Goal: Task Accomplishment & Management: Use online tool/utility

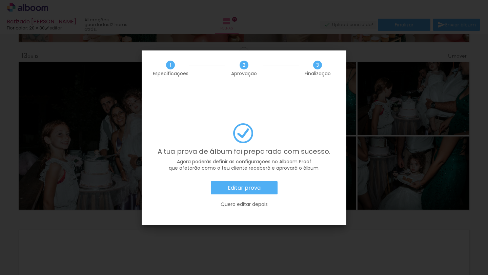
scroll to position [0, 28459]
click at [244, 64] on span "2" at bounding box center [243, 65] width 9 height 9
click at [0, 0] on slot "Editar prova" at bounding box center [0, 0] width 0 height 0
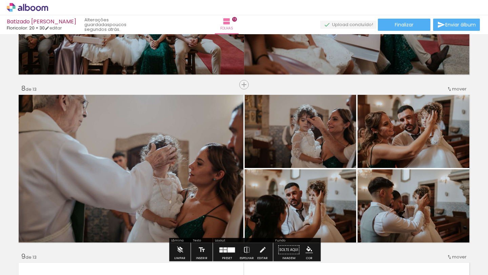
scroll to position [1136, 0]
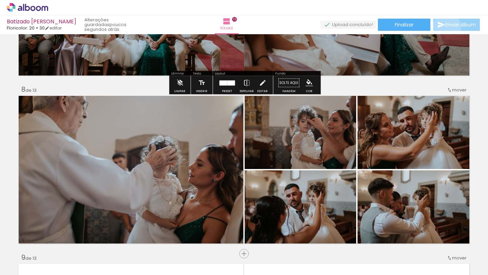
click at [445, 27] on span "Enviar álbum" at bounding box center [460, 24] width 30 height 5
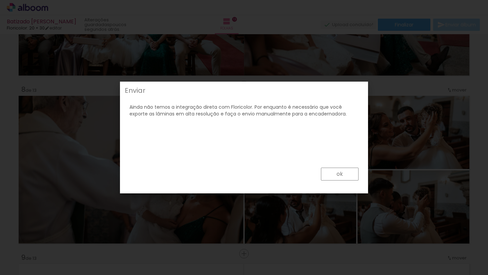
click at [0, 0] on slot "ok" at bounding box center [0, 0] width 0 height 0
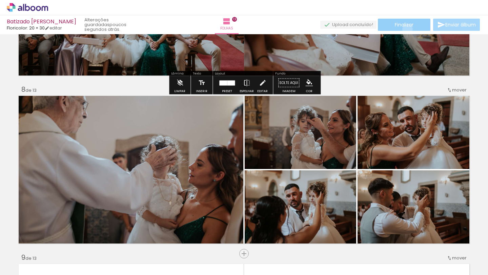
click at [404, 29] on paper-button "Finalizar" at bounding box center [404, 25] width 53 height 12
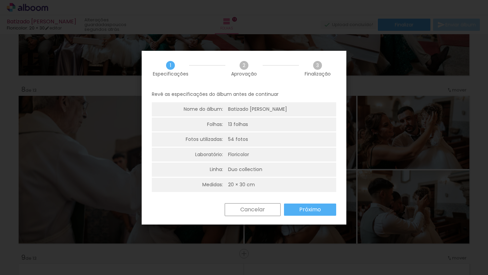
click at [0, 0] on slot "Próximo" at bounding box center [0, 0] width 0 height 0
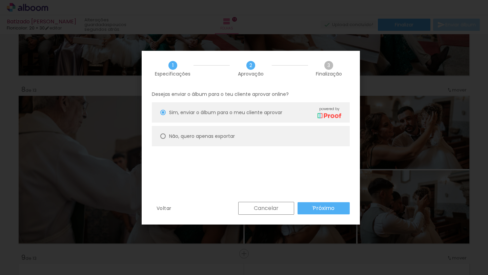
click at [0, 0] on slot "Próximo" at bounding box center [0, 0] width 0 height 0
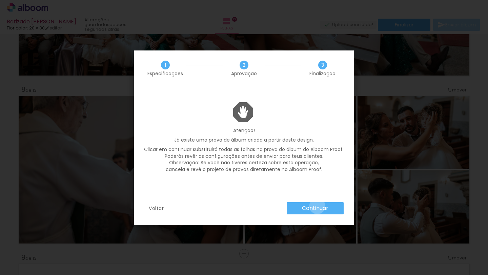
click at [0, 0] on slot "Continuar" at bounding box center [0, 0] width 0 height 0
